Goal: Communication & Community: Ask a question

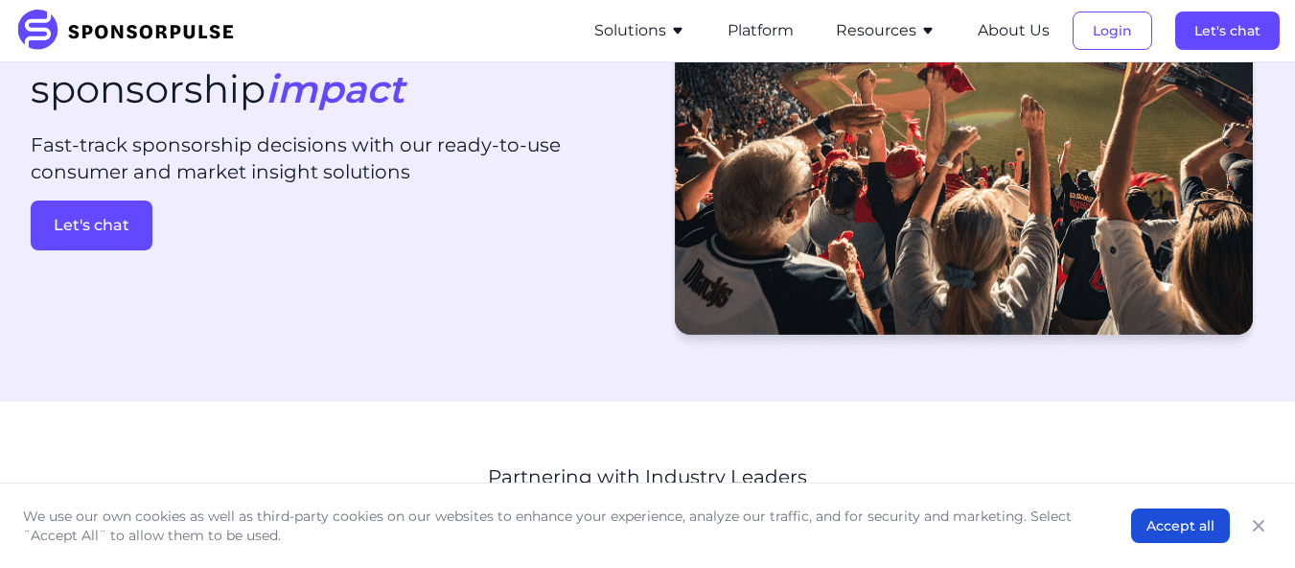
scroll to position [198, 0]
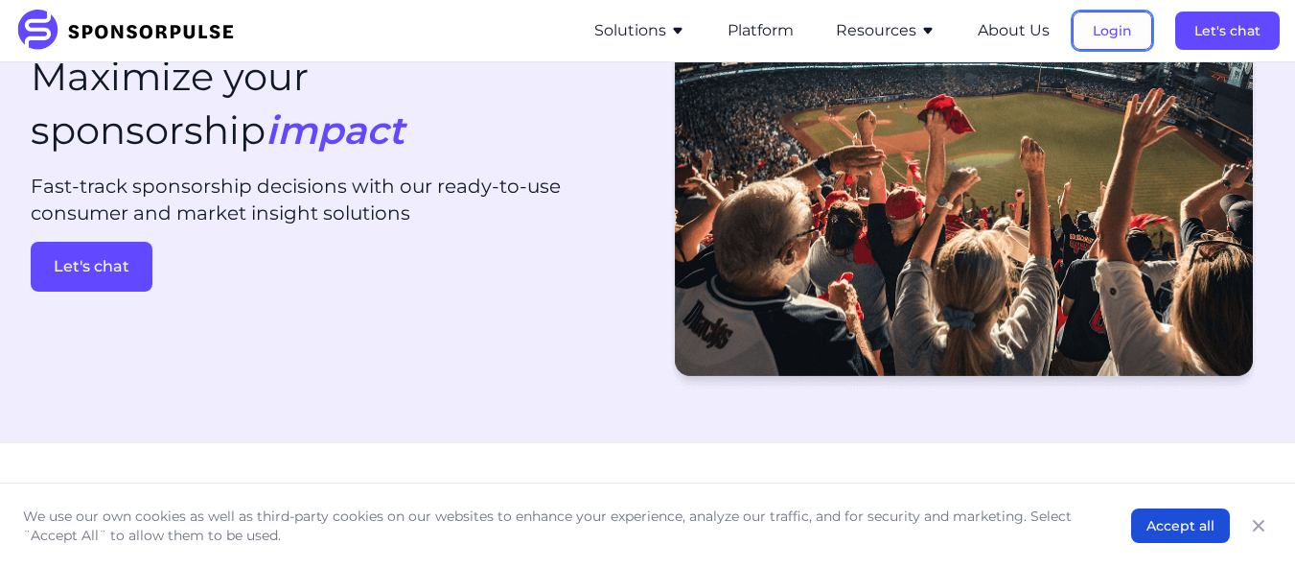
click at [1140, 31] on button "Login" at bounding box center [1113, 31] width 80 height 38
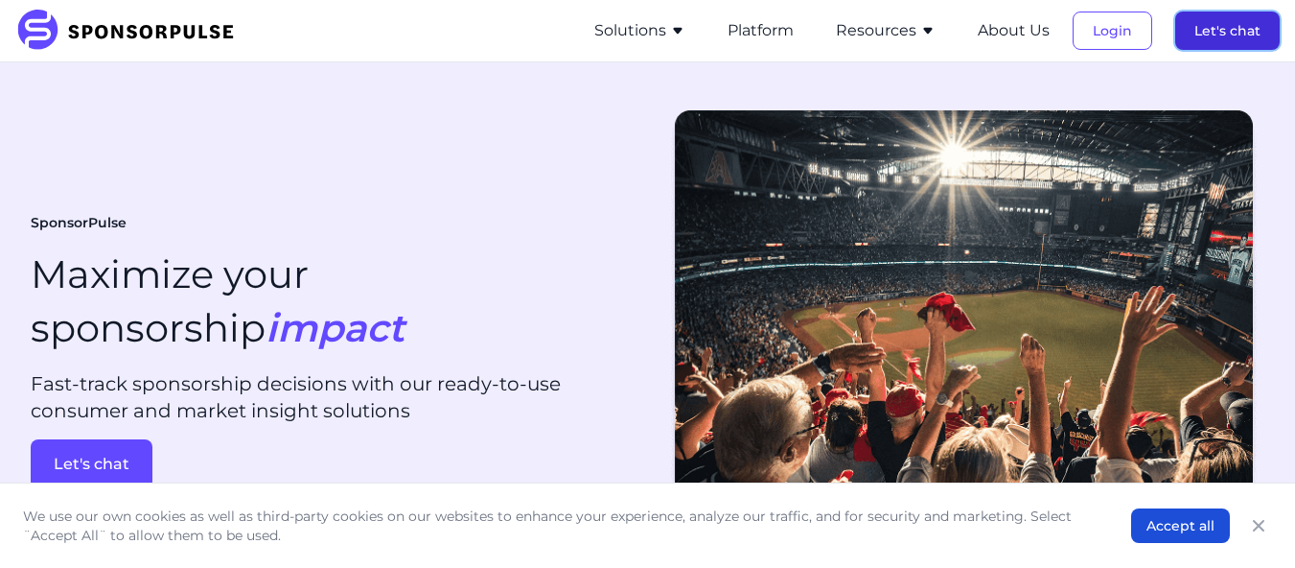
click at [1209, 40] on button "Let's chat" at bounding box center [1227, 31] width 105 height 38
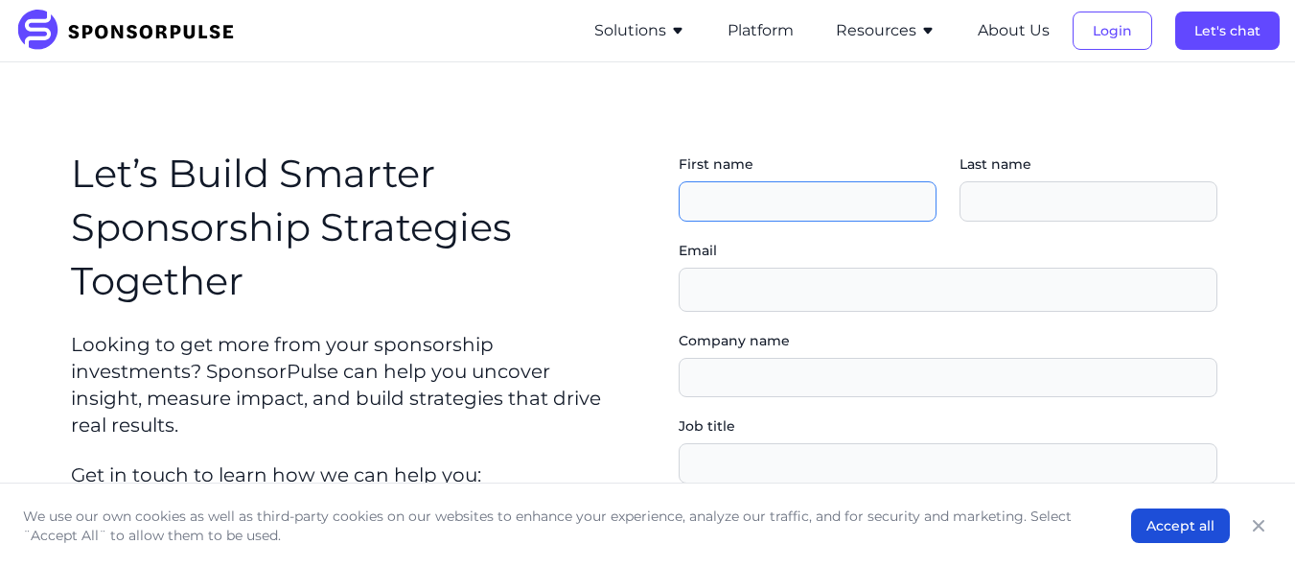
click at [732, 204] on input "First name" at bounding box center [808, 201] width 258 height 40
type input "Scott"
type input "Newbigging"
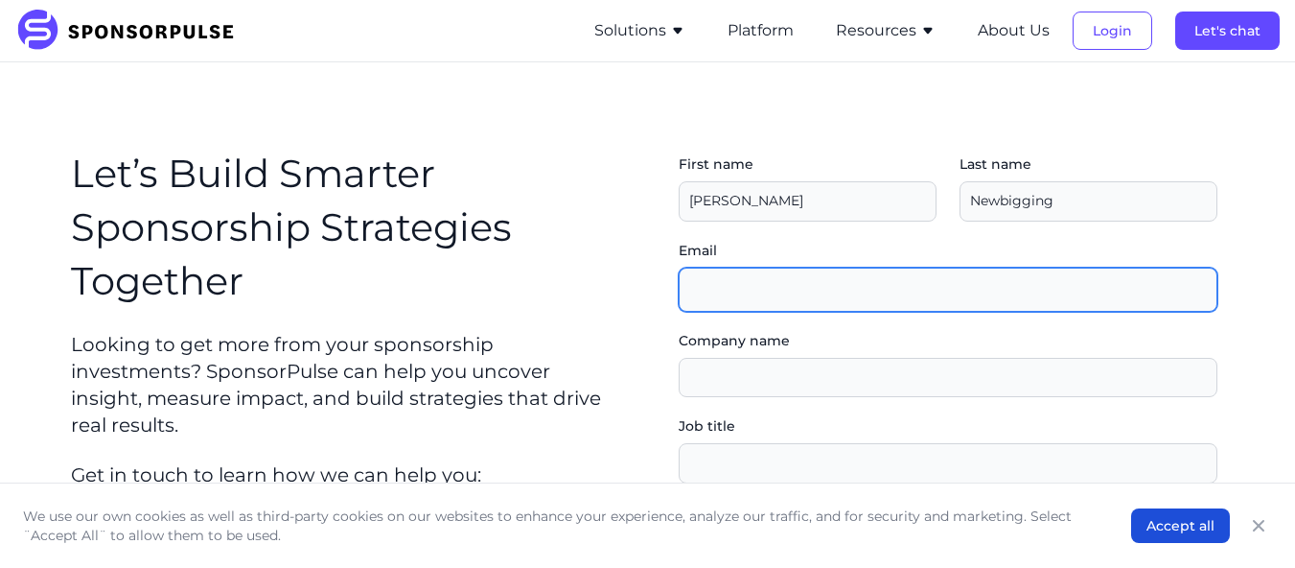
type input "snewbigg1@gmail.com"
type input "Education"
drag, startPoint x: 913, startPoint y: 285, endPoint x: 649, endPoint y: 313, distance: 265.1
type input "Scott.newbigging@durhamcollege.ca"
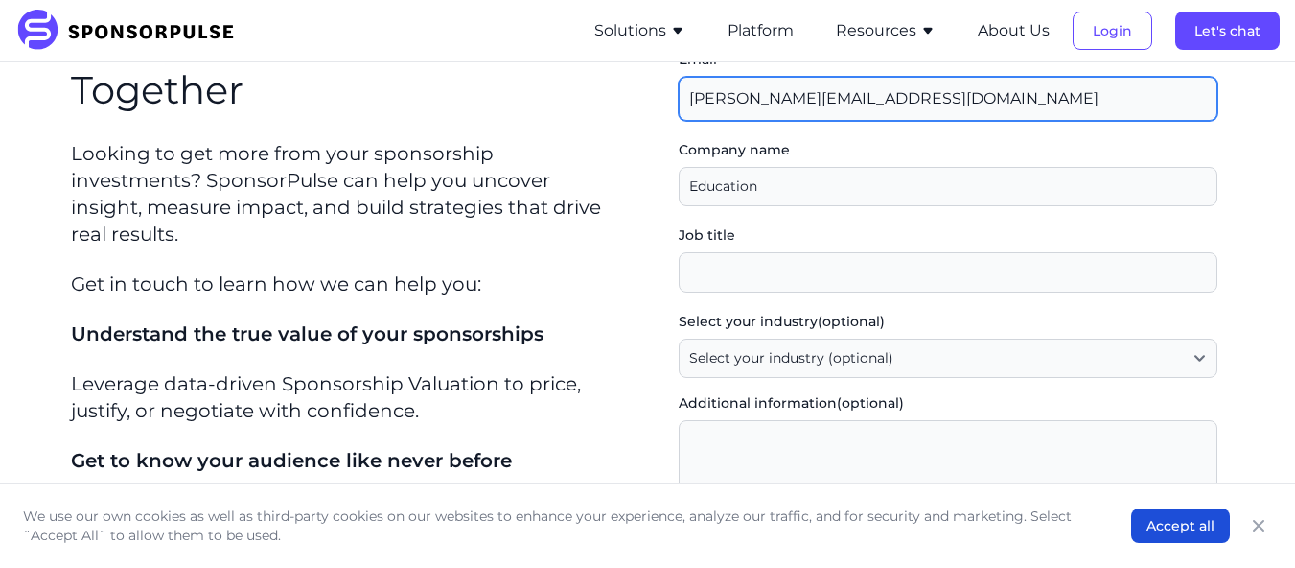
scroll to position [197, 0]
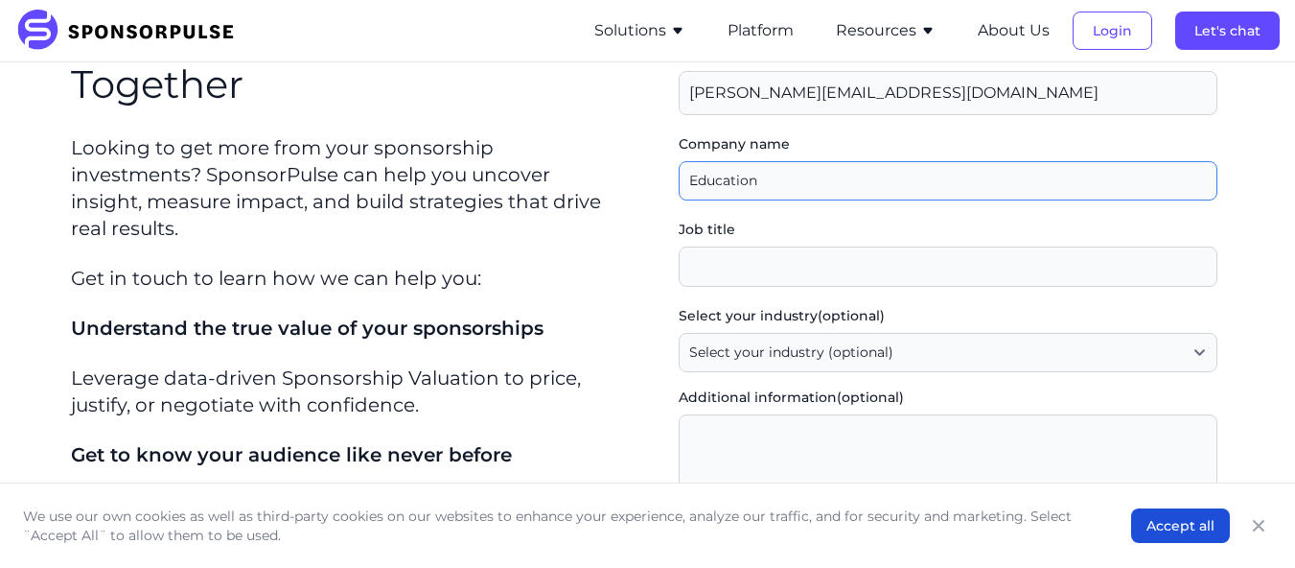
click at [882, 185] on input "Company name" at bounding box center [948, 181] width 539 height 40
click at [1211, 248] on input "Job title" at bounding box center [948, 266] width 539 height 40
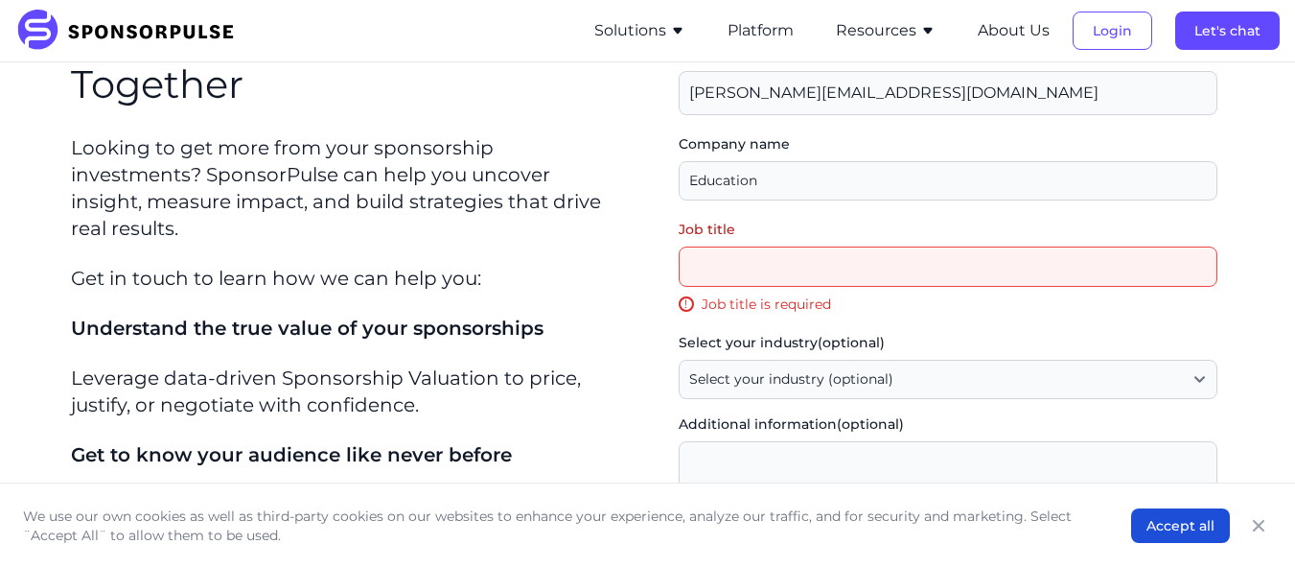
drag, startPoint x: 1292, startPoint y: 223, endPoint x: 1292, endPoint y: 234, distance: 10.5
click at [1292, 234] on section "Let’s Build Smarter Sponsorship Strategies Together Looking to get more from yo…" at bounding box center [647, 405] width 1295 height 1079
click at [1026, 255] on input "Job title" at bounding box center [948, 266] width 539 height 40
click at [1229, 190] on div "First name Last name Email Scott.newbigging@durhamcollege.ca Company name Job t…" at bounding box center [948, 412] width 570 height 941
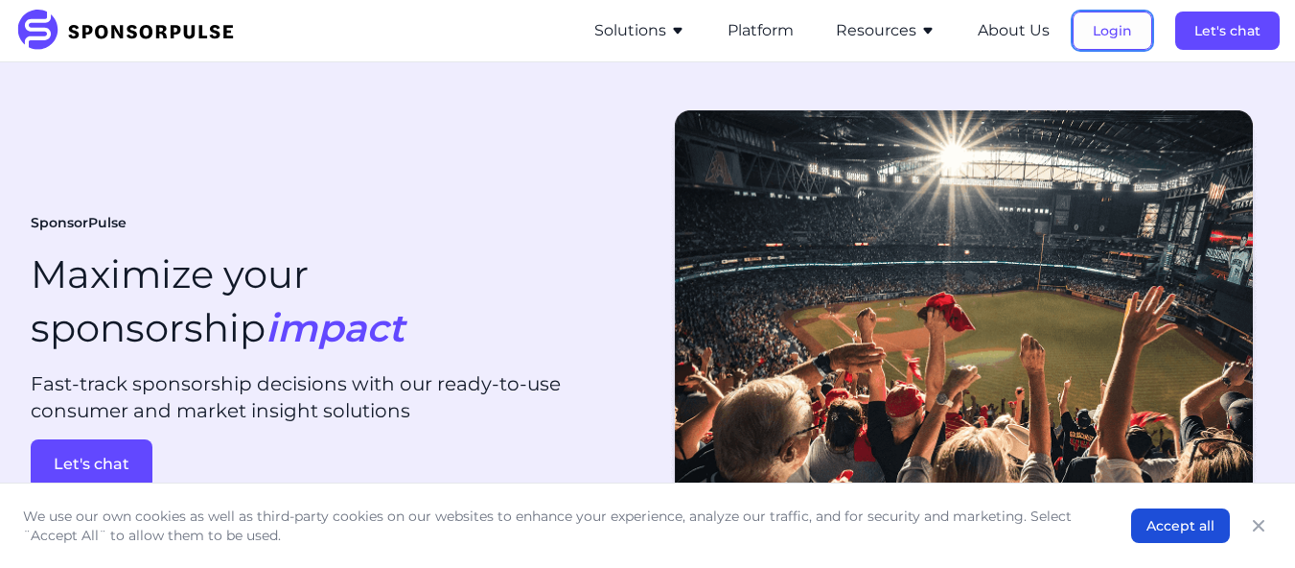
click at [1106, 46] on button "Login" at bounding box center [1113, 31] width 80 height 38
